Goal: Information Seeking & Learning: Find specific fact

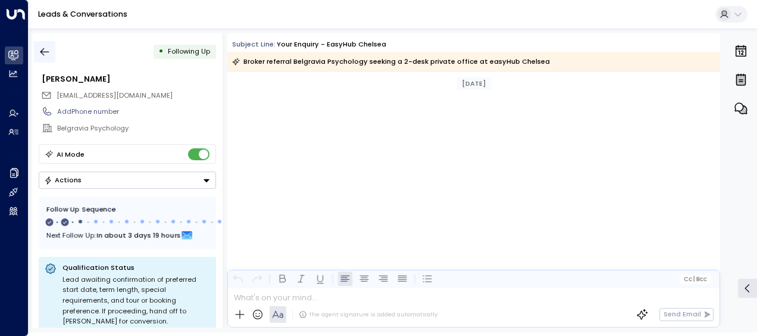
scroll to position [1928, 0]
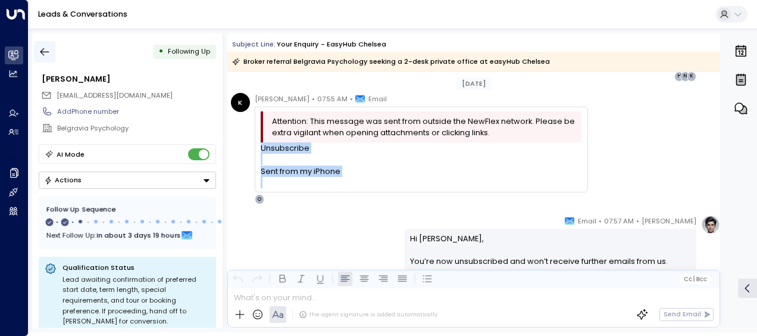
click at [46, 50] on icon "button" at bounding box center [45, 52] width 12 height 12
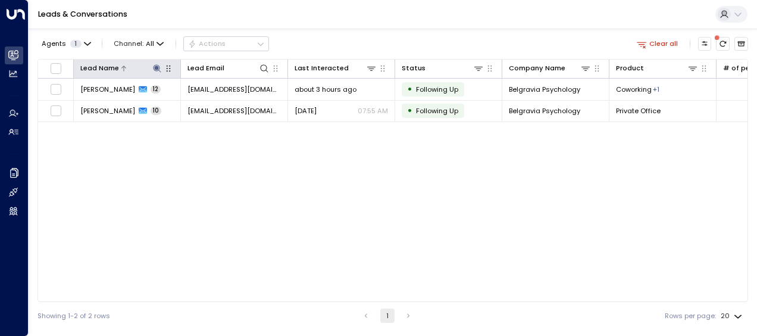
click at [157, 68] on icon at bounding box center [157, 68] width 8 height 8
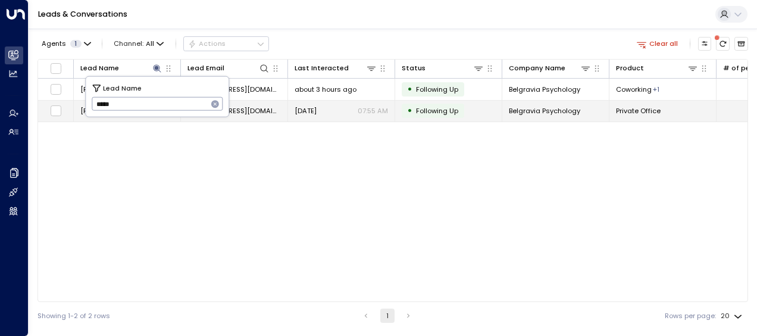
drag, startPoint x: 125, startPoint y: 105, endPoint x: 80, endPoint y: 102, distance: 45.3
click at [80, 102] on body "Overview Leads & Conversations Leads & Conversations Analytics Analytics Agents…" at bounding box center [378, 164] width 757 height 329
type input "*"
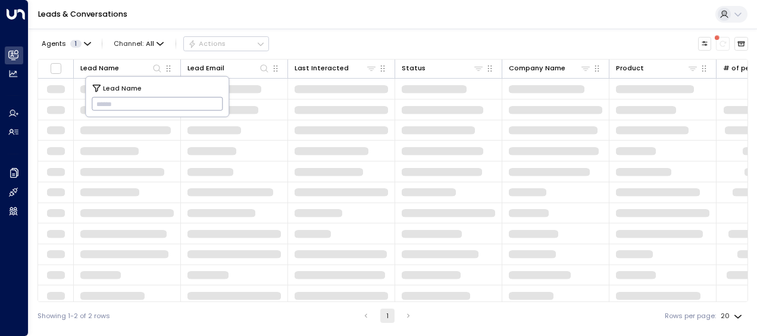
click at [101, 102] on input "text" at bounding box center [158, 104] width 132 height 20
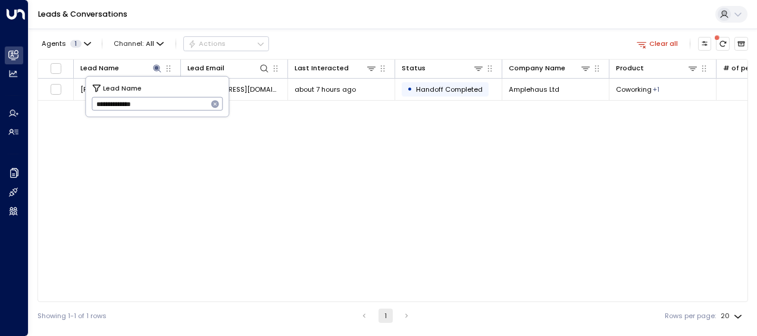
type input "**********"
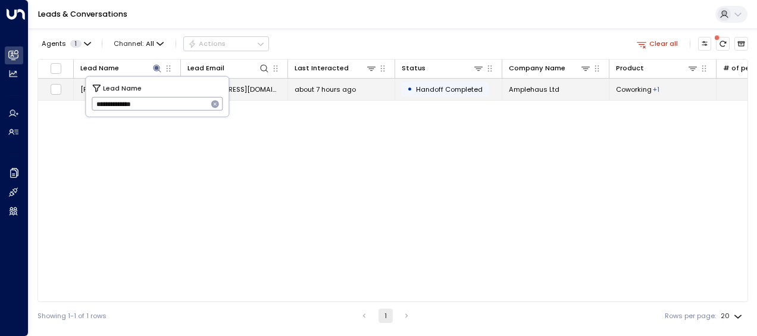
click at [245, 89] on span "[EMAIL_ADDRESS][DOMAIN_NAME]" at bounding box center [233, 90] width 93 height 10
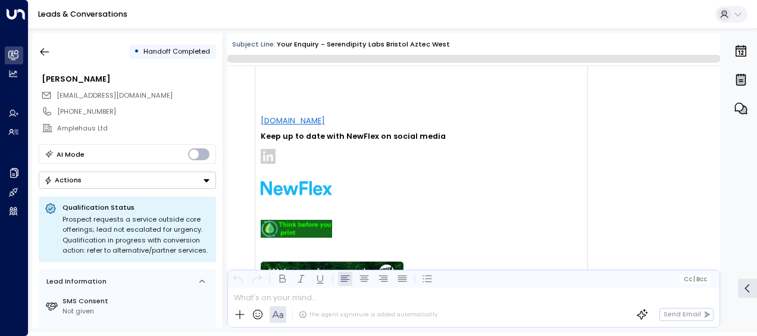
scroll to position [1449, 0]
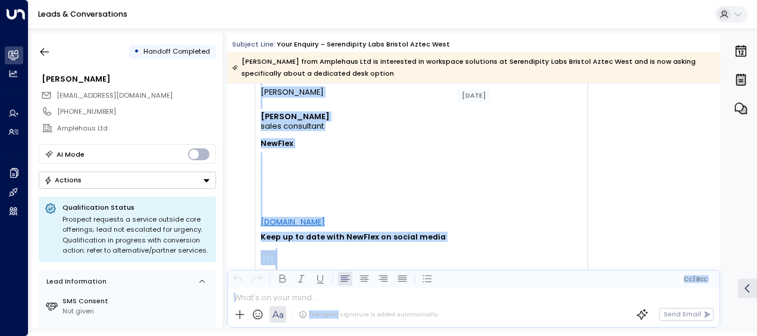
scroll to position [1321, 0]
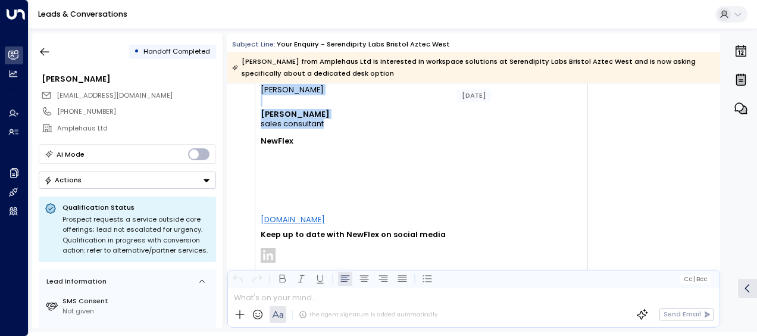
drag, startPoint x: 261, startPoint y: 128, endPoint x: 321, endPoint y: 118, distance: 61.0
click at [321, 118] on div "Hi [PERSON_NAME], Thank you for your interest in our private offices at Serendi…" at bounding box center [421, 136] width 321 height 630
drag, startPoint x: 321, startPoint y: 118, endPoint x: 301, endPoint y: 118, distance: 20.8
copy div "Lo Ipsumd, Sitam con adi elit seddoeiu te inc utlabor etdolor ma Aliquaenima Mi…"
click at [404, 177] on p "[DOMAIN_NAME]" at bounding box center [353, 187] width 185 height 73
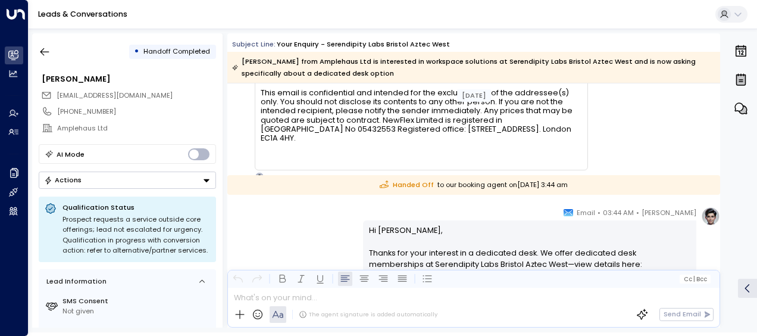
scroll to position [1774, 0]
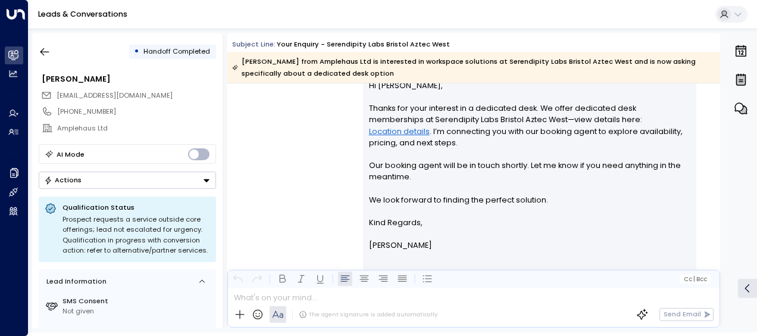
click at [304, 130] on div "[PERSON_NAME] • 03:44 AM • Email Hi [PERSON_NAME], Thanks for your interest in …" at bounding box center [473, 175] width 493 height 227
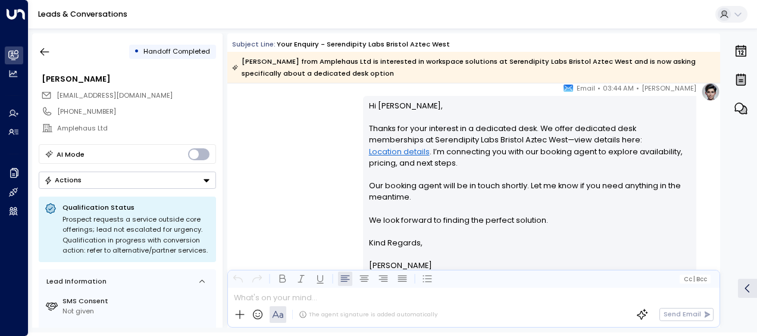
click at [319, 113] on div "[PERSON_NAME] • 03:44 AM • Email Hi [PERSON_NAME], Thanks for your interest in …" at bounding box center [473, 195] width 493 height 227
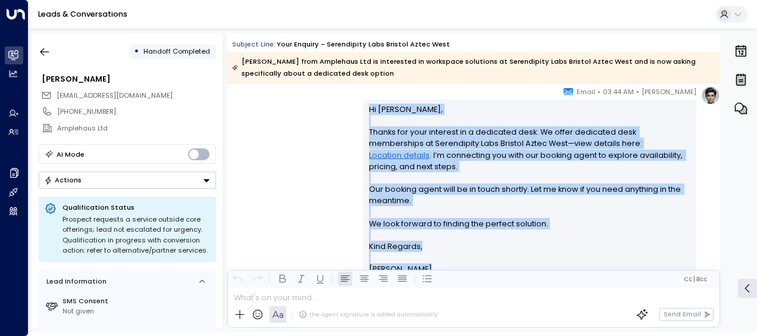
drag, startPoint x: 368, startPoint y: 110, endPoint x: 440, endPoint y: 272, distance: 177.2
click at [440, 272] on div "Subject Line: Your enquiry - Serendipity Labs Bristol Aztec West [PERSON_NAME] …" at bounding box center [473, 180] width 493 height 294
drag, startPoint x: 440, startPoint y: 272, endPoint x: 376, endPoint y: 173, distance: 117.9
copy div "Hi [PERSON_NAME], Thanks for your interest in a dedicated desk. We offer dedica…"
